Goal: Obtain resource: Obtain resource

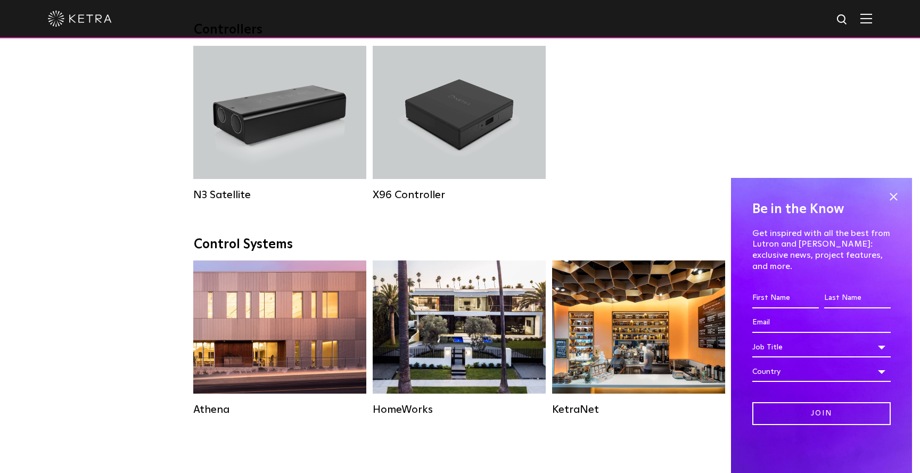
scroll to position [1327, 0]
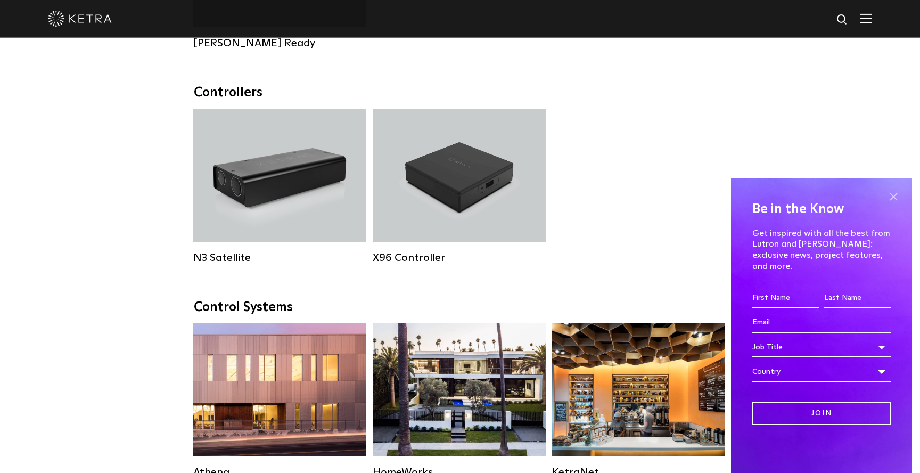
click at [887, 202] on span at bounding box center [893, 196] width 16 height 16
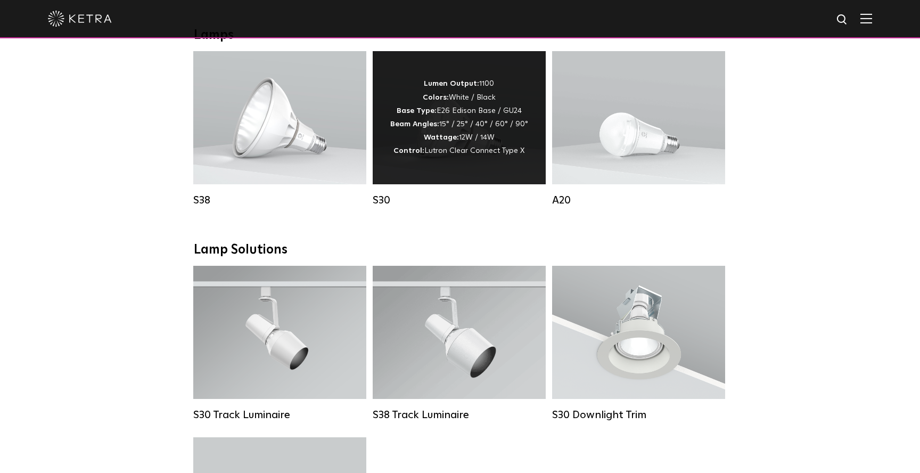
scroll to position [794, 0]
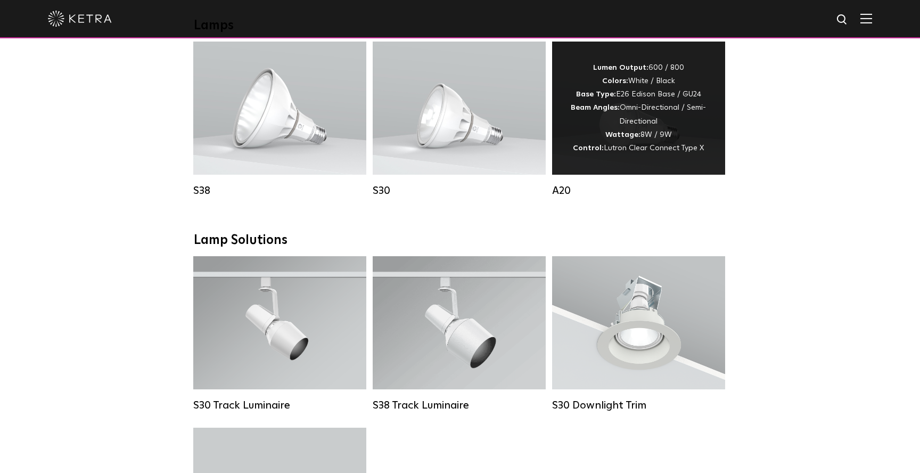
click at [591, 146] on strong "Control:" at bounding box center [588, 147] width 31 height 7
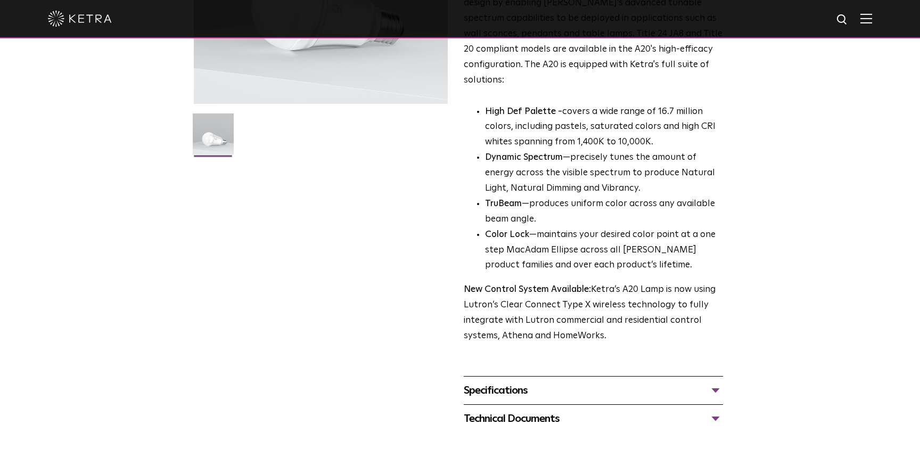
scroll to position [244, 0]
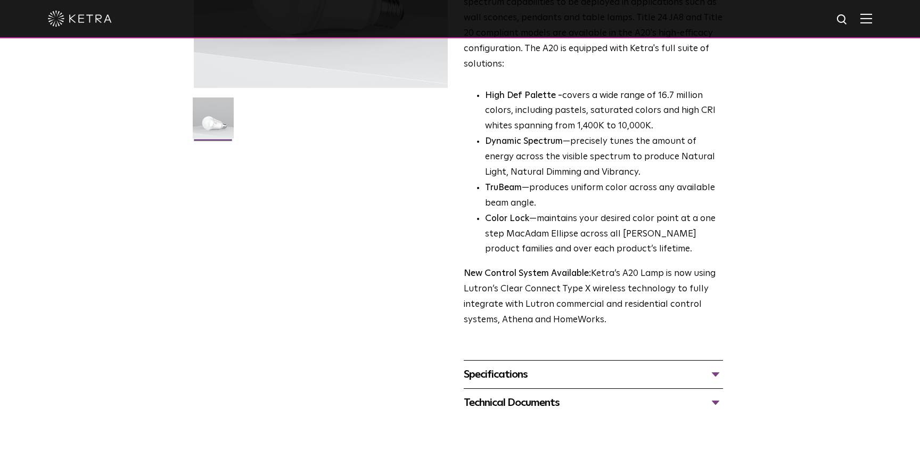
click at [537, 366] on div "Specifications" at bounding box center [593, 374] width 259 height 17
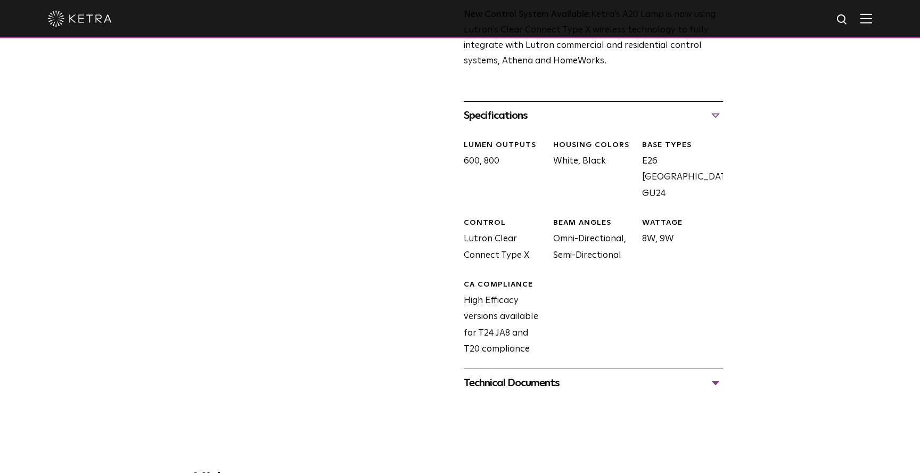
scroll to position [505, 0]
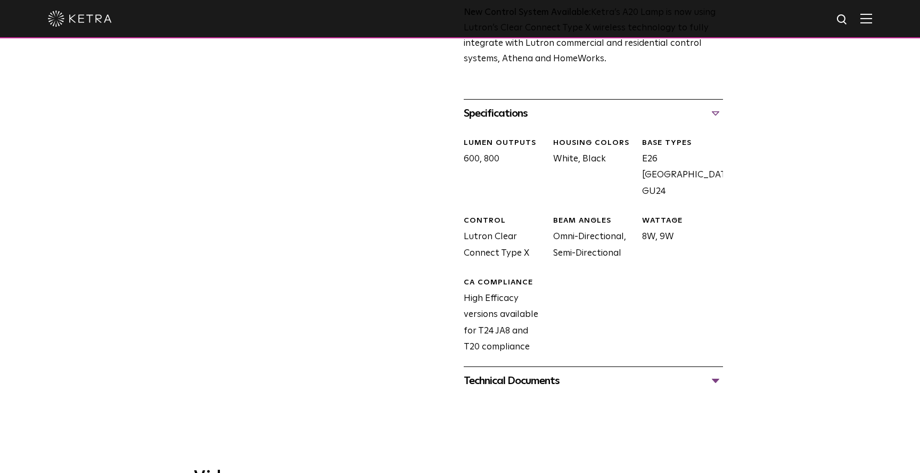
click at [560, 372] on div "Technical Documents" at bounding box center [593, 380] width 259 height 17
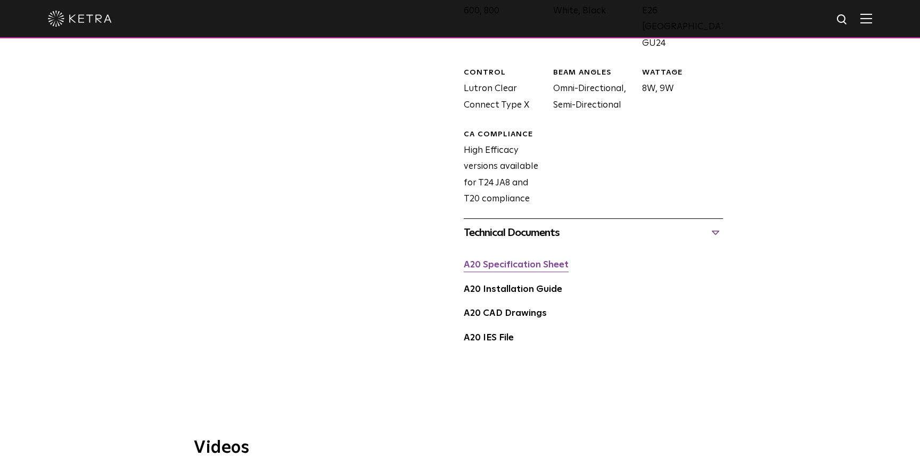
click at [522, 260] on link "A20 Specification Sheet" at bounding box center [516, 264] width 105 height 9
